Goal: Check status: Check status

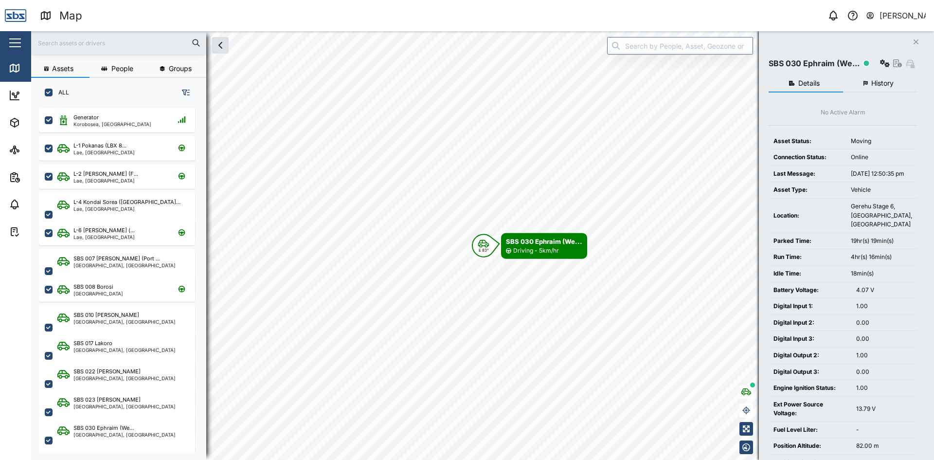
click at [913, 39] on icon "Close" at bounding box center [916, 42] width 6 height 8
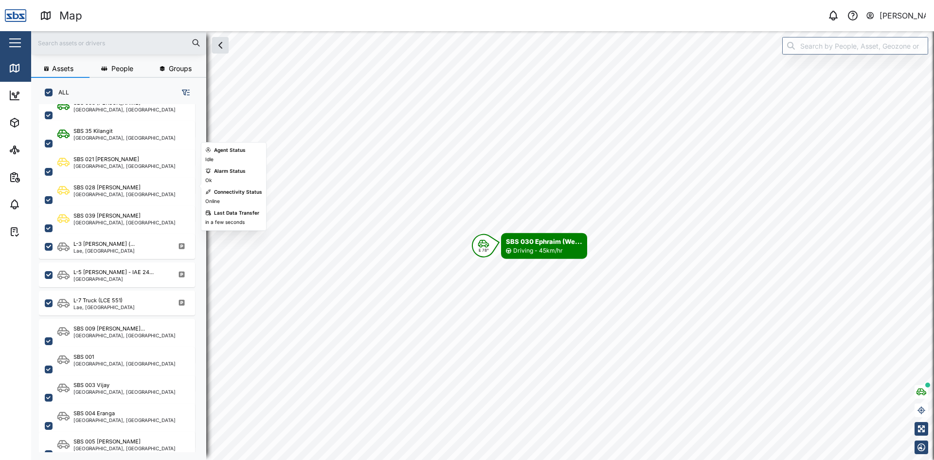
scroll to position [487, 0]
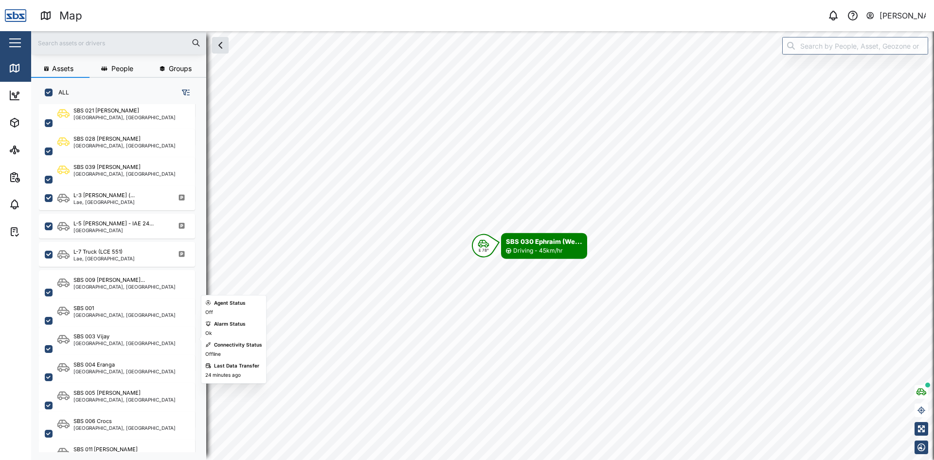
click at [97, 341] on div "[GEOGRAPHIC_DATA], [GEOGRAPHIC_DATA]" at bounding box center [124, 343] width 102 height 5
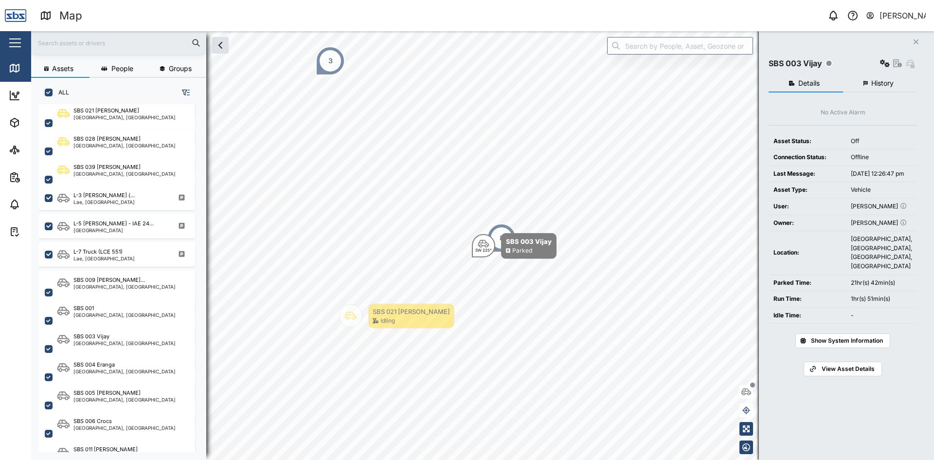
click at [882, 85] on span "History" at bounding box center [882, 83] width 22 height 7
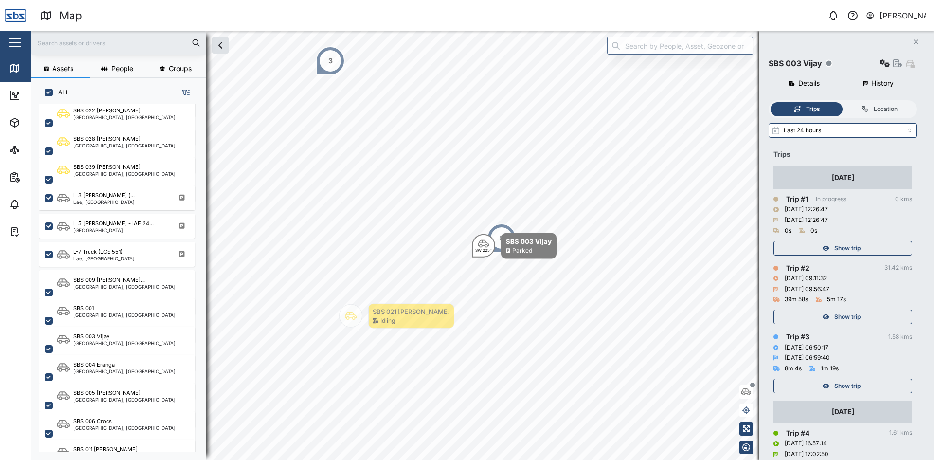
click at [853, 318] on span "Show trip" at bounding box center [847, 317] width 26 height 14
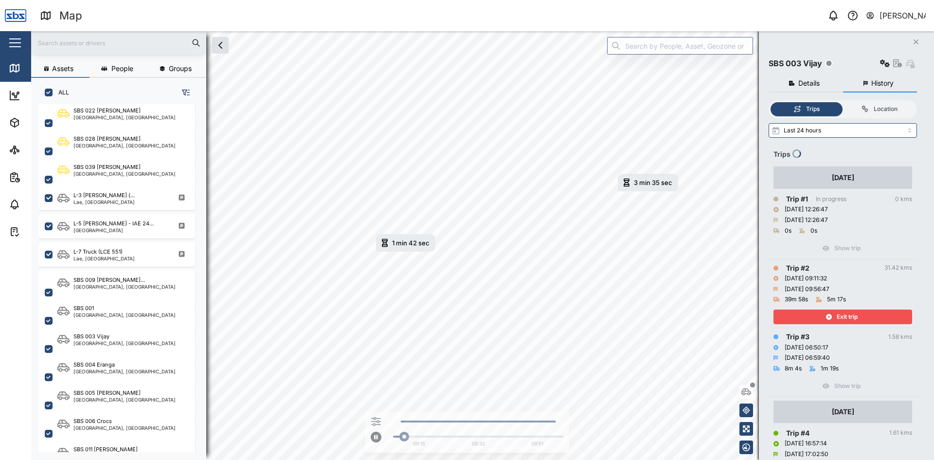
click at [853, 318] on span "Exit trip" at bounding box center [847, 317] width 21 height 14
